Goal: Information Seeking & Learning: Learn about a topic

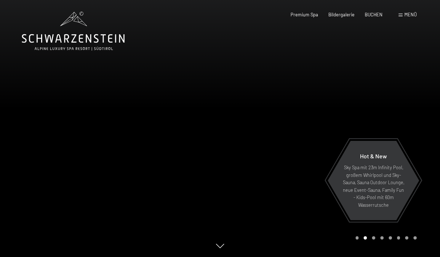
click at [406, 16] on span "Menü" at bounding box center [411, 15] width 12 height 6
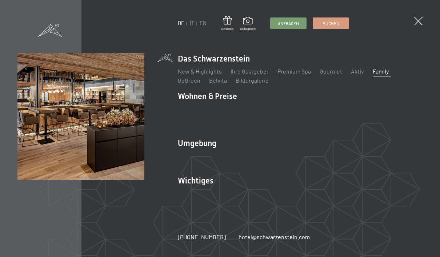
click at [385, 70] on link "Family" at bounding box center [381, 71] width 16 height 7
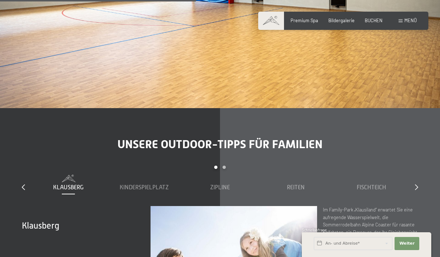
scroll to position [2068, 0]
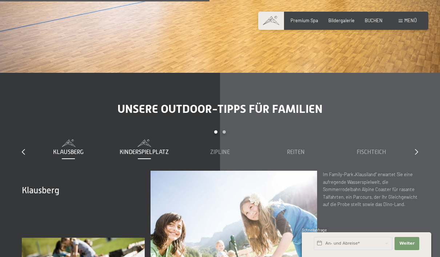
click at [133, 151] on span "Kinderspielplatz" at bounding box center [144, 152] width 49 height 7
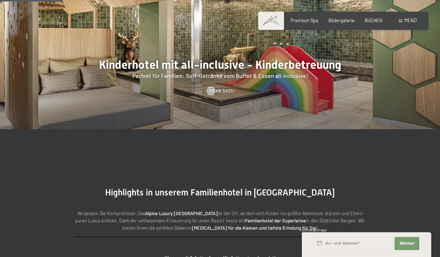
scroll to position [624, 0]
click at [222, 94] on span "Mehr dazu" at bounding box center [229, 90] width 24 height 7
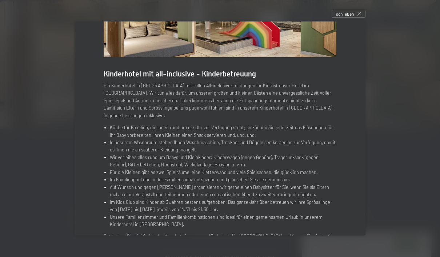
scroll to position [76, 0]
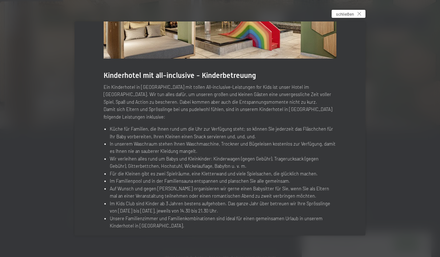
click at [354, 16] on div "schließen" at bounding box center [349, 14] width 34 height 8
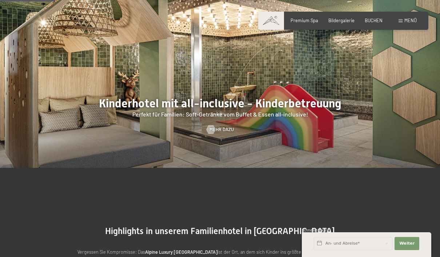
scroll to position [504, 0]
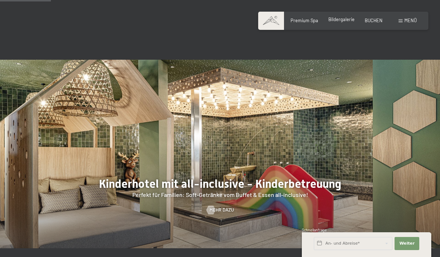
click at [341, 23] on div "Bildergalerie" at bounding box center [342, 19] width 26 height 7
click at [346, 19] on span "Bildergalerie" at bounding box center [342, 19] width 26 height 6
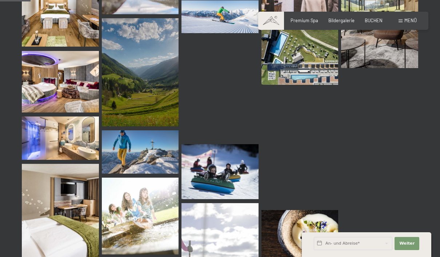
scroll to position [457, 0]
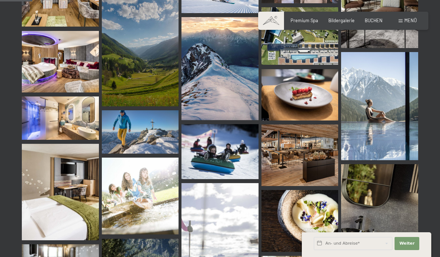
click at [51, 84] on img at bounding box center [60, 61] width 77 height 61
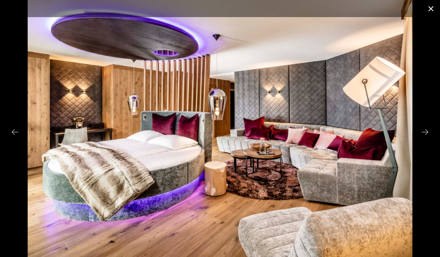
click at [432, 11] on button "Close gallery" at bounding box center [431, 8] width 18 height 17
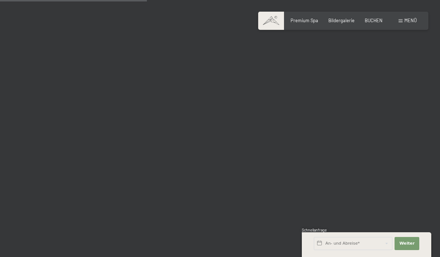
scroll to position [2089, 0]
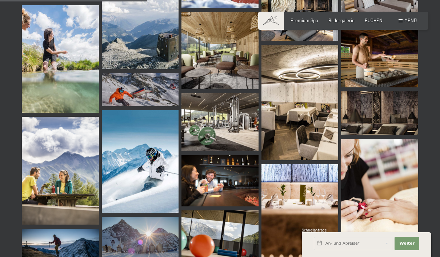
click at [236, 120] on img at bounding box center [220, 122] width 77 height 58
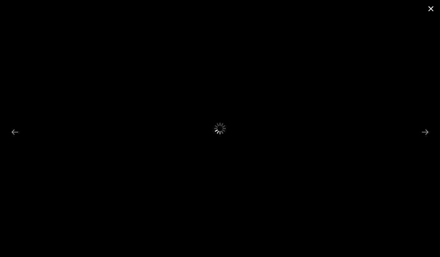
click at [432, 9] on button "Close gallery" at bounding box center [431, 8] width 18 height 17
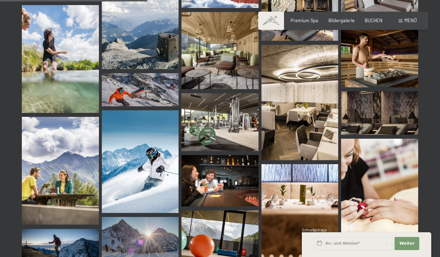
click at [230, 121] on img at bounding box center [220, 122] width 77 height 58
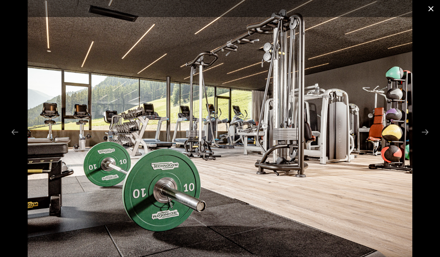
click at [429, 9] on button "Close gallery" at bounding box center [431, 8] width 18 height 17
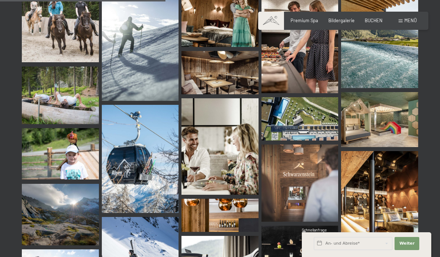
scroll to position [2393, 0]
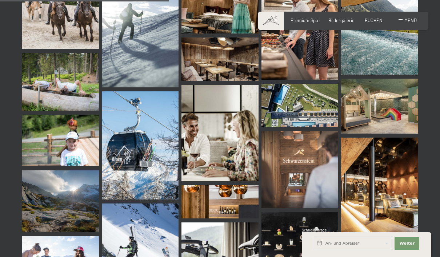
click at [393, 107] on img at bounding box center [379, 106] width 77 height 55
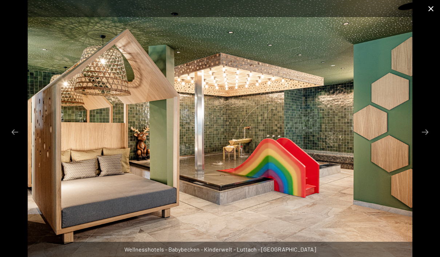
click at [436, 8] on button "Close gallery" at bounding box center [431, 8] width 18 height 17
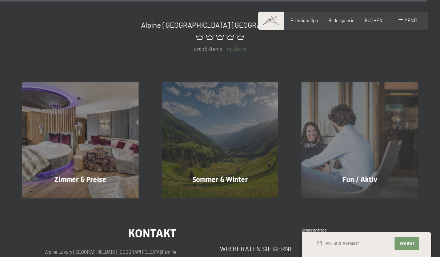
scroll to position [6099, 0]
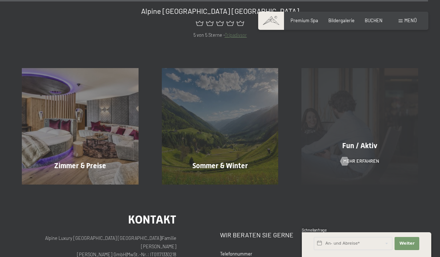
click at [400, 154] on div "Fun / Aktiv Mehr erfahren" at bounding box center [360, 126] width 140 height 117
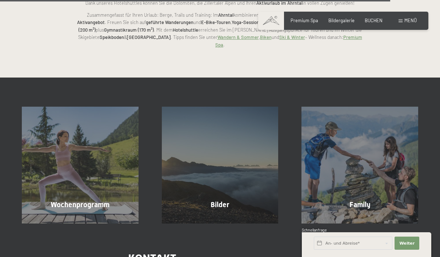
scroll to position [1424, 0]
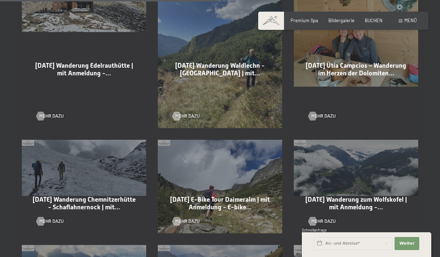
scroll to position [749, 0]
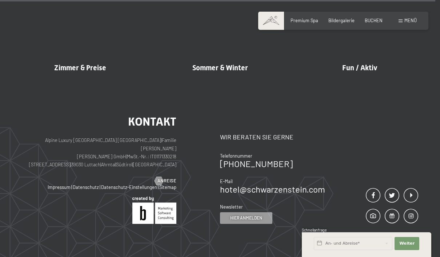
scroll to position [6067, 0]
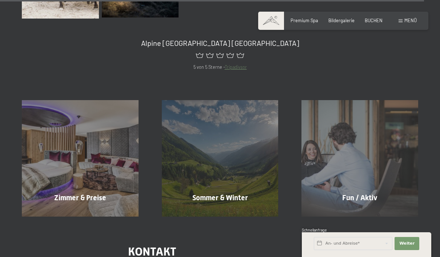
click at [404, 21] on div "Menü" at bounding box center [408, 20] width 18 height 7
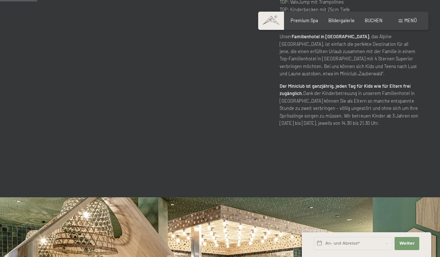
scroll to position [366, 0]
click at [3, 124] on div "Familien-Wellnesshotel Südtirol mit 60 m Wasserrutsche & Family Pool Südtirol &…" at bounding box center [220, 30] width 440 height 220
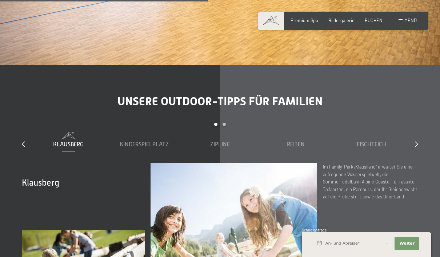
scroll to position [2076, 0]
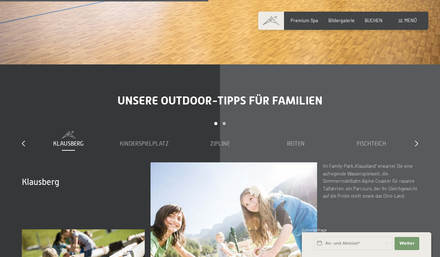
click at [423, 144] on div "Unsere Outdoor-Tipps für Familien slide 1 to 5 of 7 Klausberg Kinderspielplatz …" at bounding box center [220, 212] width 440 height 236
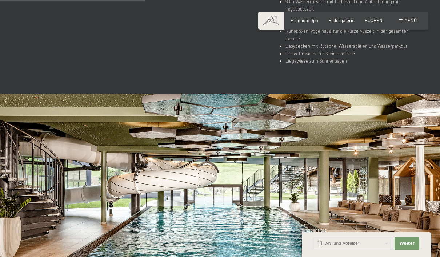
scroll to position [1452, 0]
